Goal: Transaction & Acquisition: Download file/media

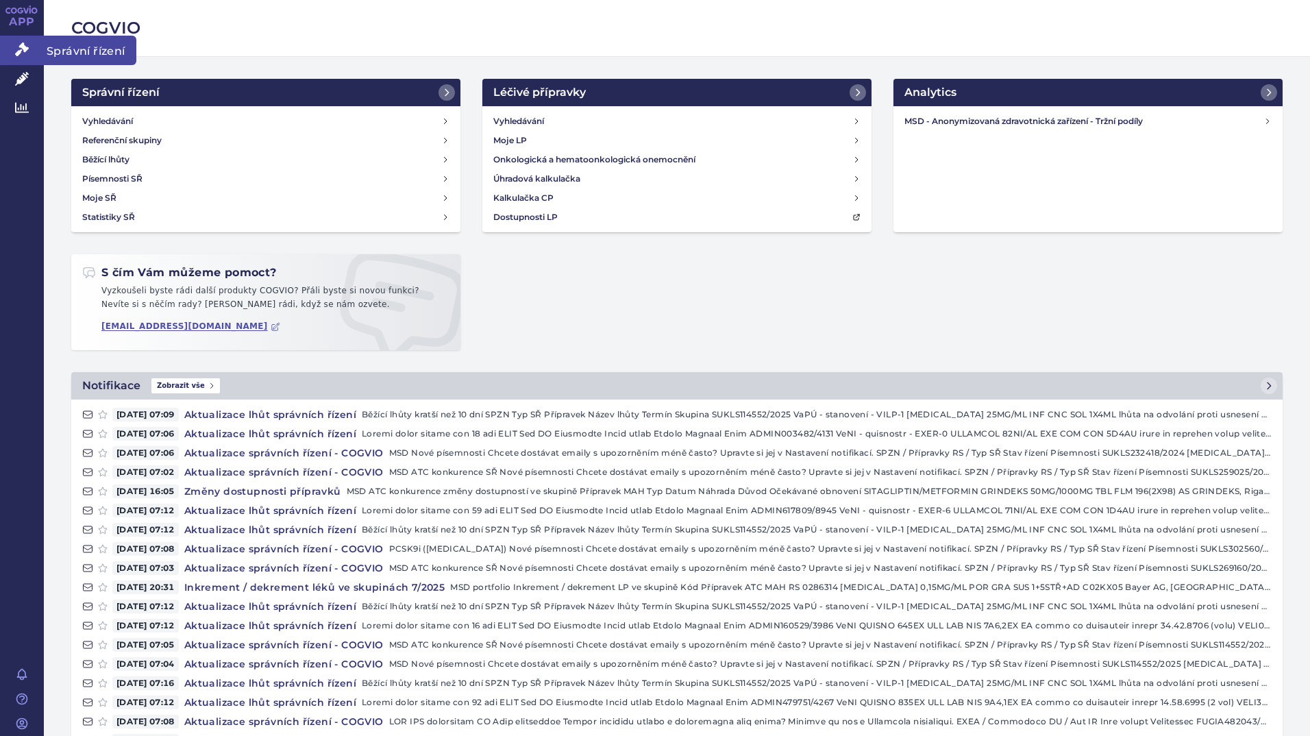
click at [21, 51] on icon at bounding box center [22, 49] width 14 height 14
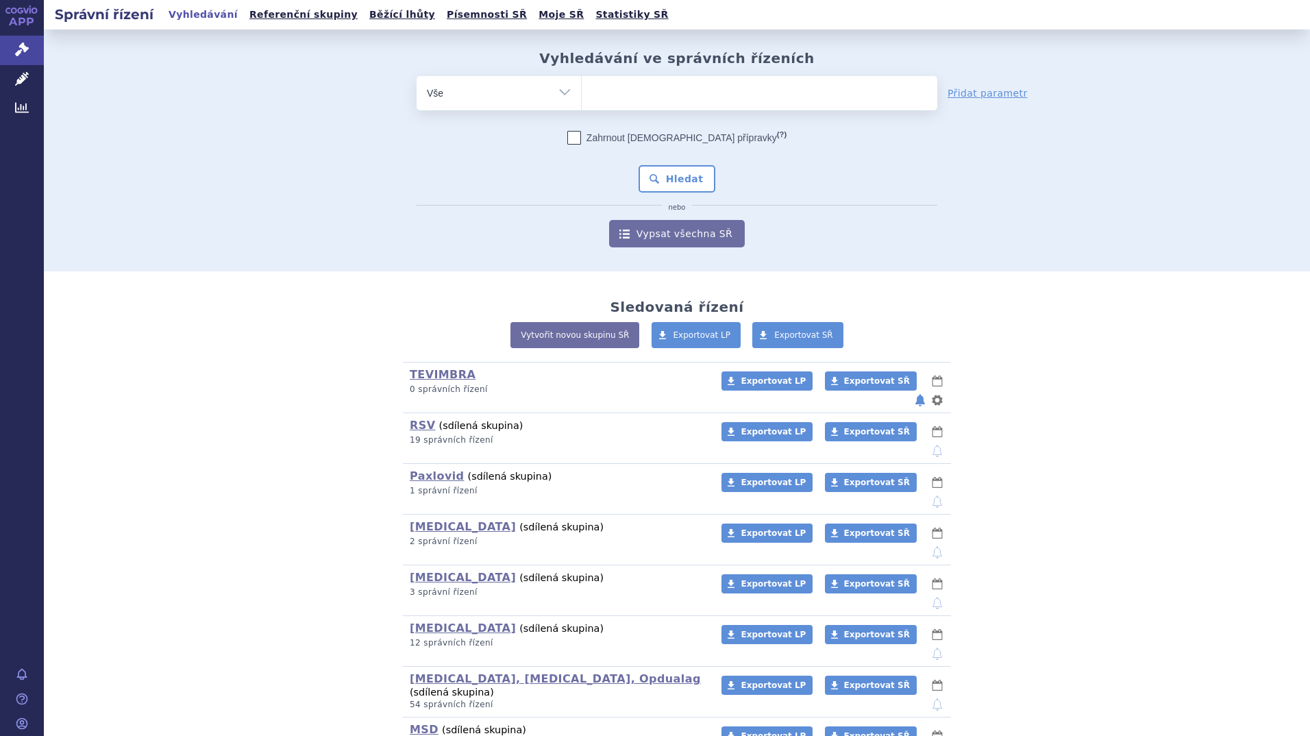
click at [648, 92] on ul at bounding box center [760, 90] width 356 height 29
click at [582, 92] on select at bounding box center [581, 92] width 1 height 34
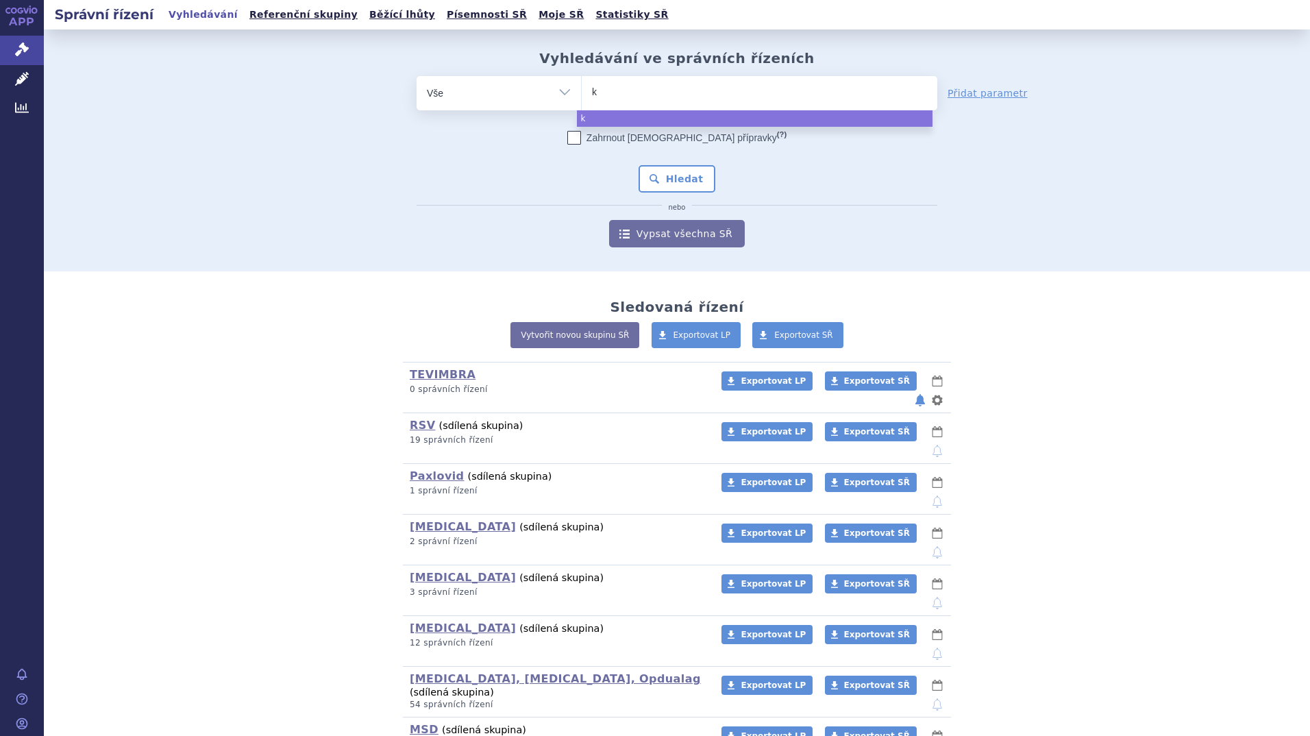
type input "ke"
type input "key"
type input "keyt"
type input "keytru"
type input "[MEDICAL_DATA]"
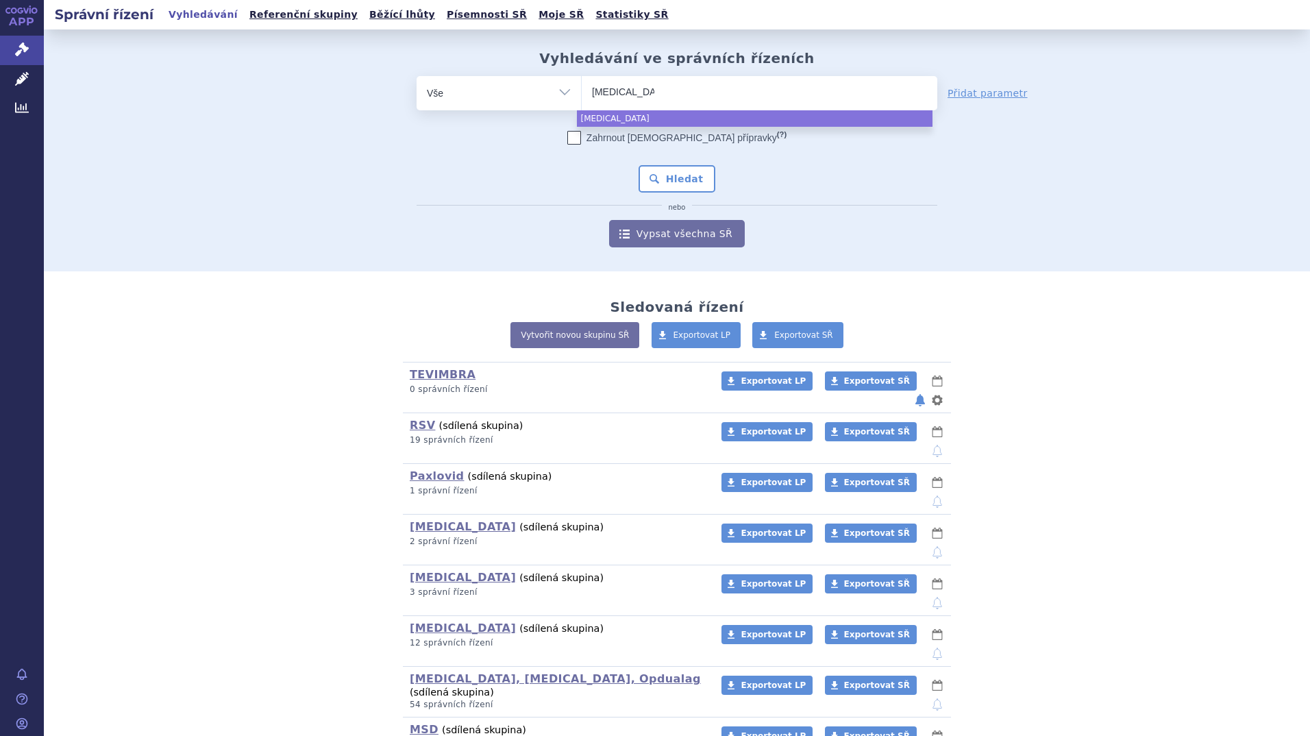
select select "[MEDICAL_DATA]"
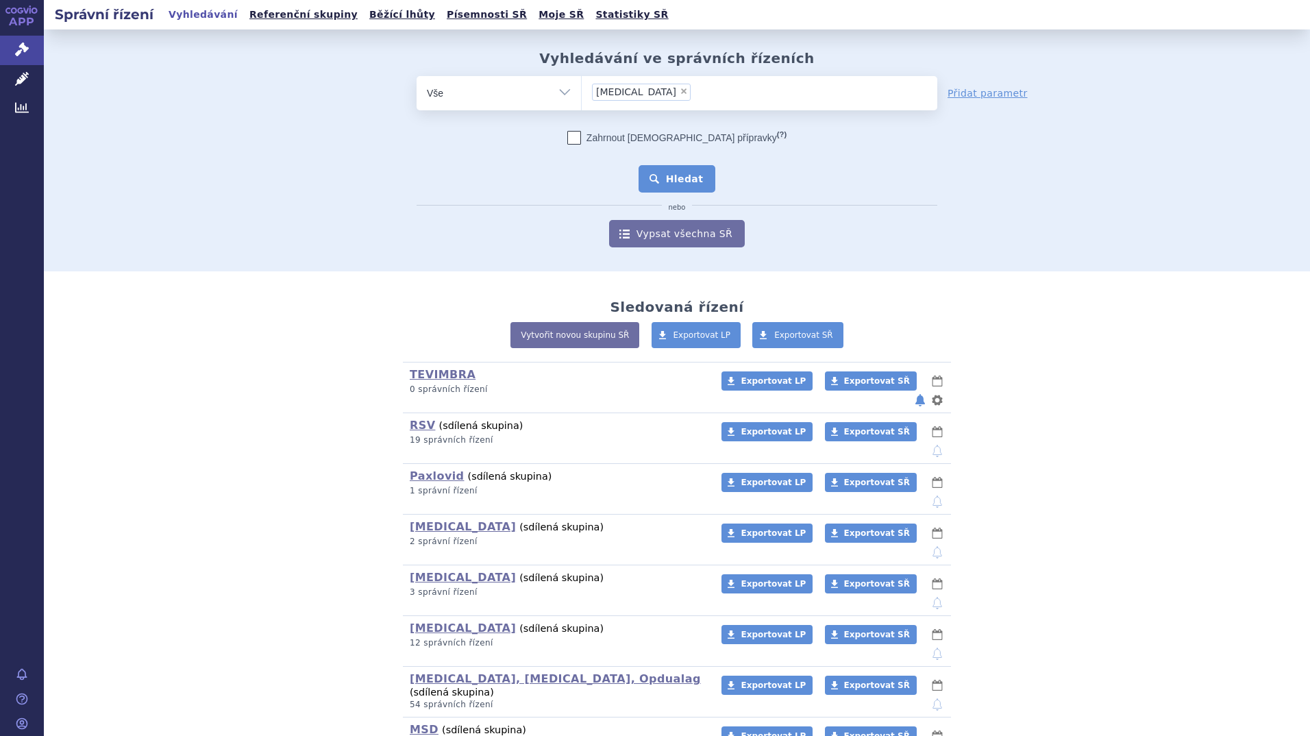
click at [681, 179] on button "Hledat" at bounding box center [677, 178] width 77 height 27
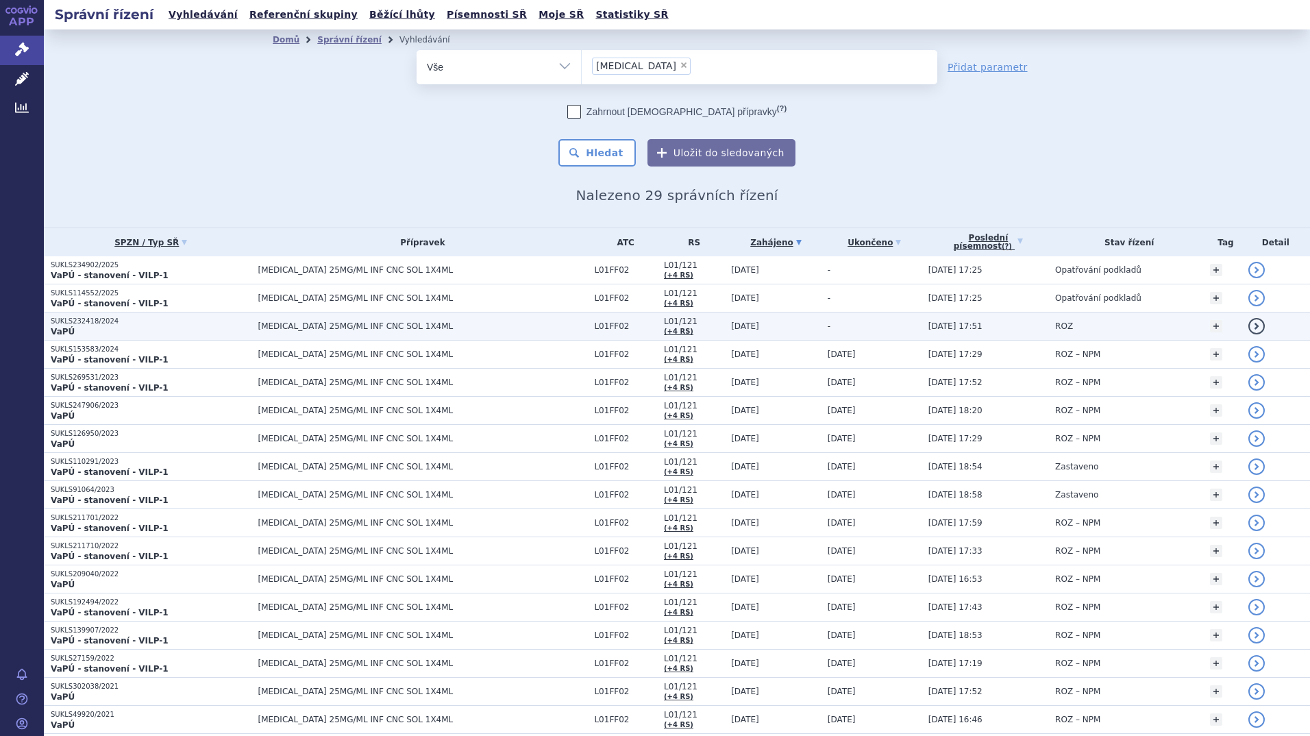
click at [125, 328] on p "VaPÚ" at bounding box center [151, 331] width 201 height 11
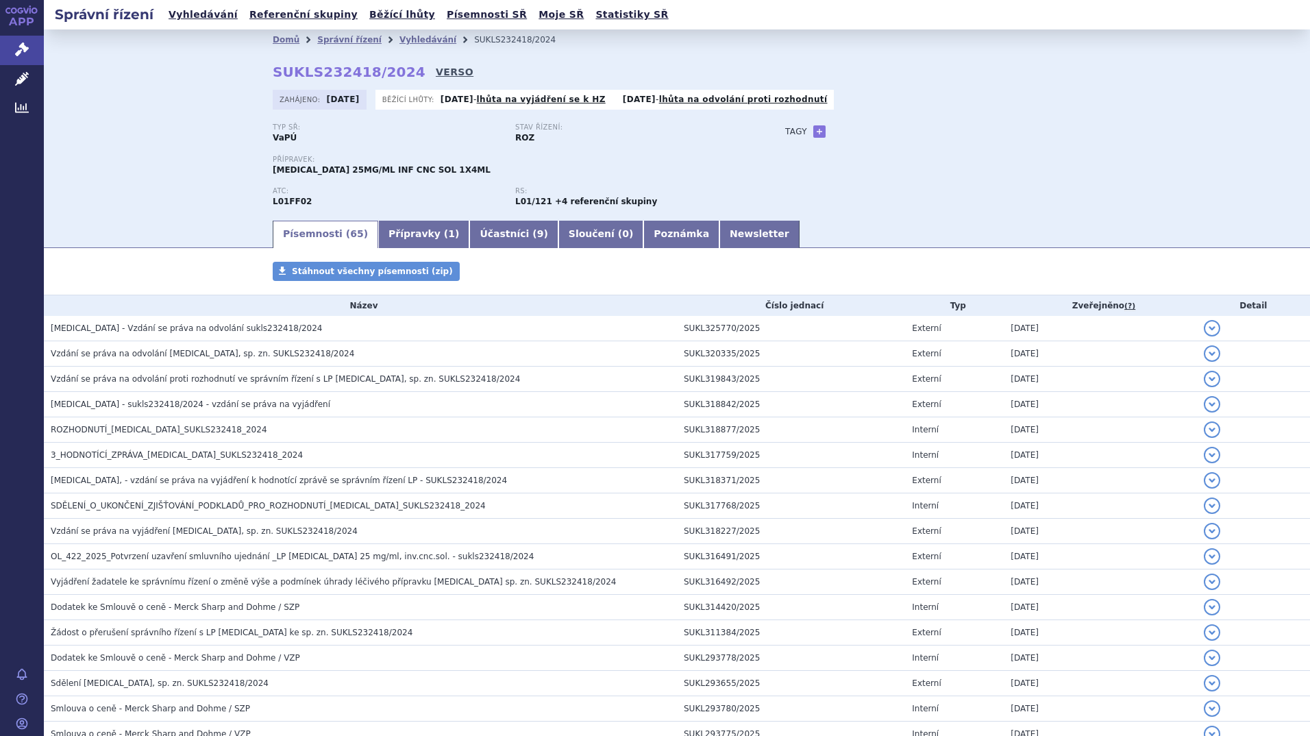
click at [436, 75] on link "VERSO" at bounding box center [455, 72] width 38 height 14
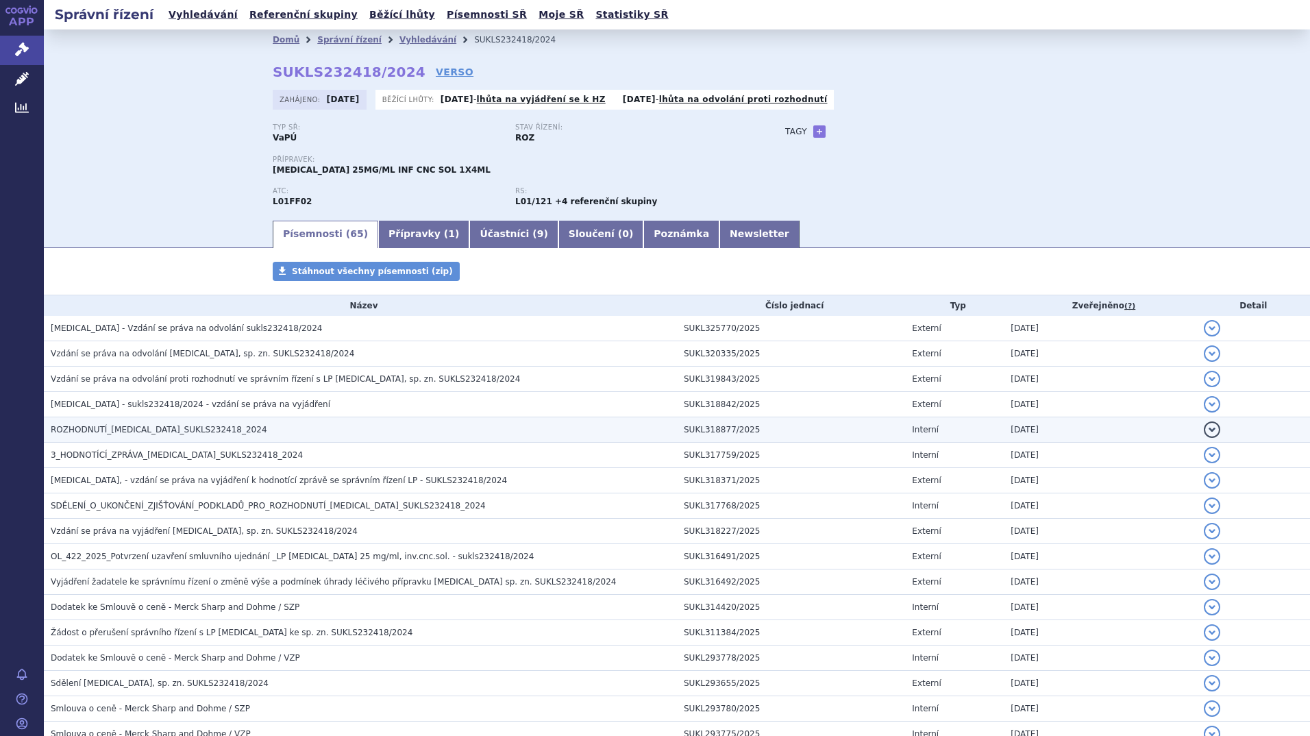
click at [97, 426] on span "ROZHODNUTÍ_KEYTRUDA_SUKLS232418_2024" at bounding box center [159, 430] width 217 height 10
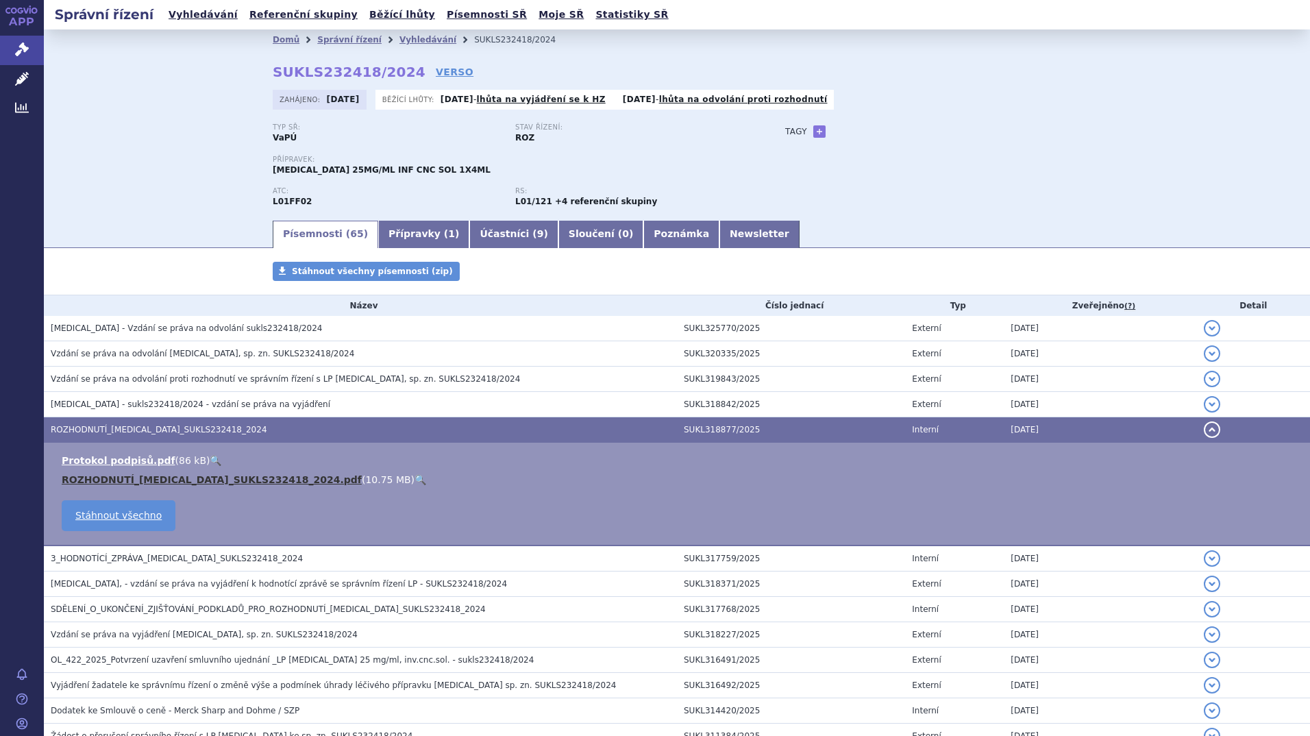
click at [134, 476] on link "ROZHODNUTÍ_KEYTRUDA_SUKLS232418_2024.pdf" at bounding box center [212, 479] width 300 height 11
click at [207, 480] on link "ROZHODNUTÍ_KEYTRUDA_SUKLS232418_2024.pdf" at bounding box center [212, 479] width 300 height 11
